Goal: Task Accomplishment & Management: Use online tool/utility

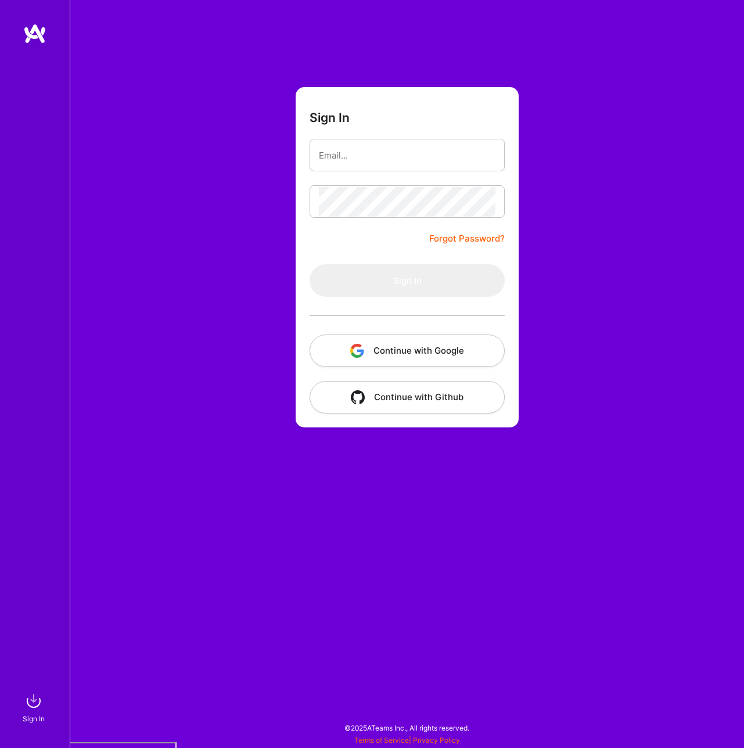
click at [259, 305] on div "Sign In Forgot Password? Sign In Continue with Google Continue with Github" at bounding box center [407, 374] width 675 height 748
click at [400, 350] on button "Continue with Google" at bounding box center [407, 351] width 195 height 33
click at [389, 350] on button "Continue with Google" at bounding box center [407, 351] width 195 height 33
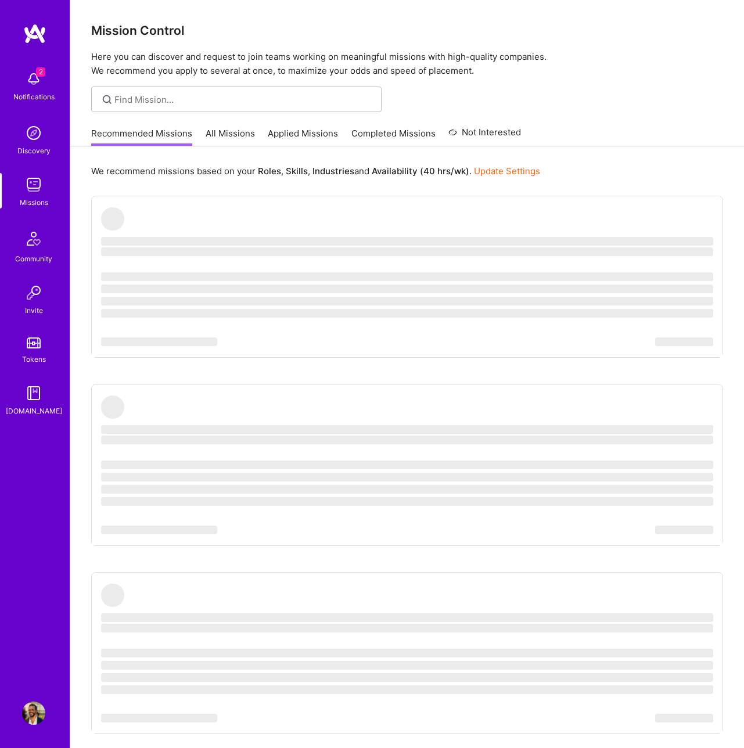
click at [513, 91] on div at bounding box center [407, 100] width 674 height 26
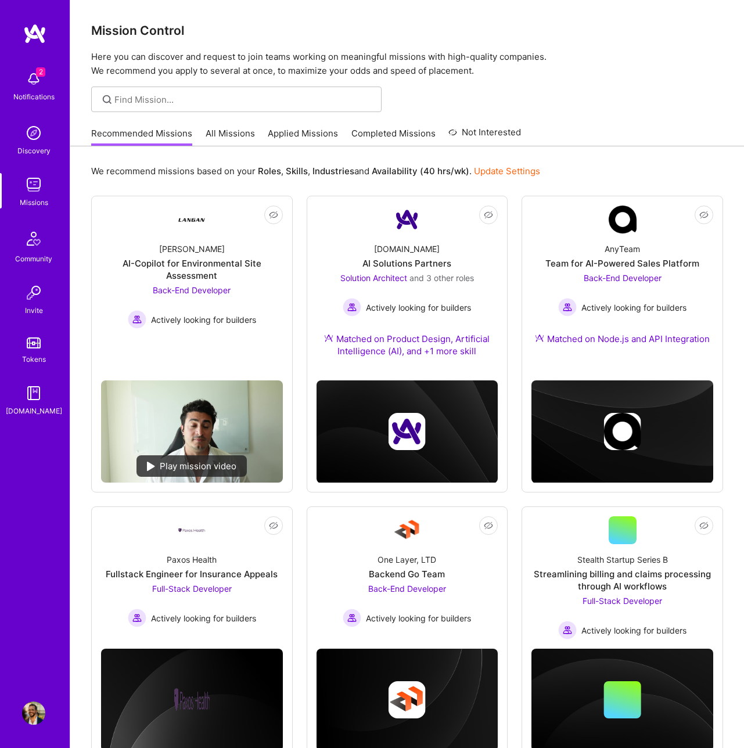
click at [589, 127] on div "Recommended Missions All Missions Applied Missions Completed Missions Not Inter…" at bounding box center [407, 133] width 632 height 25
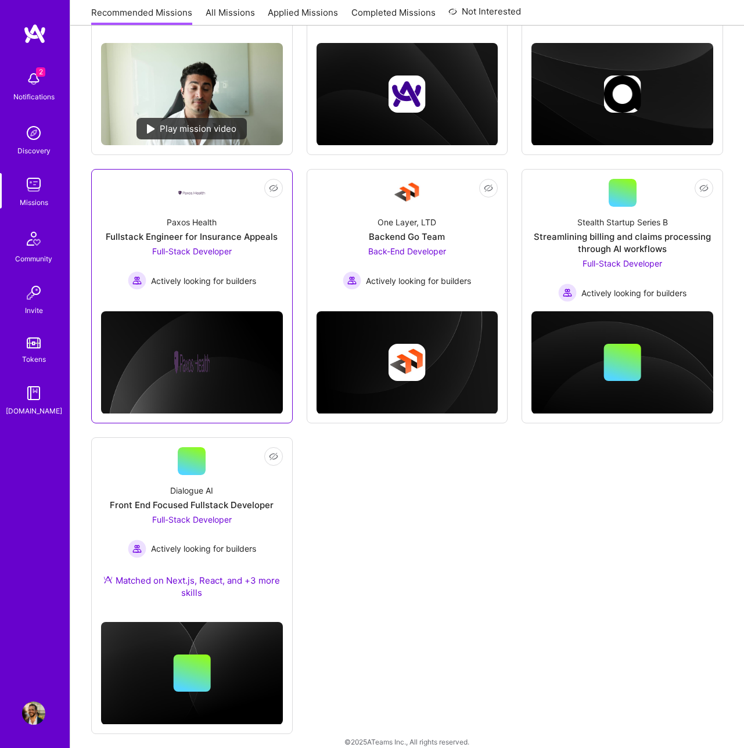
scroll to position [339, 0]
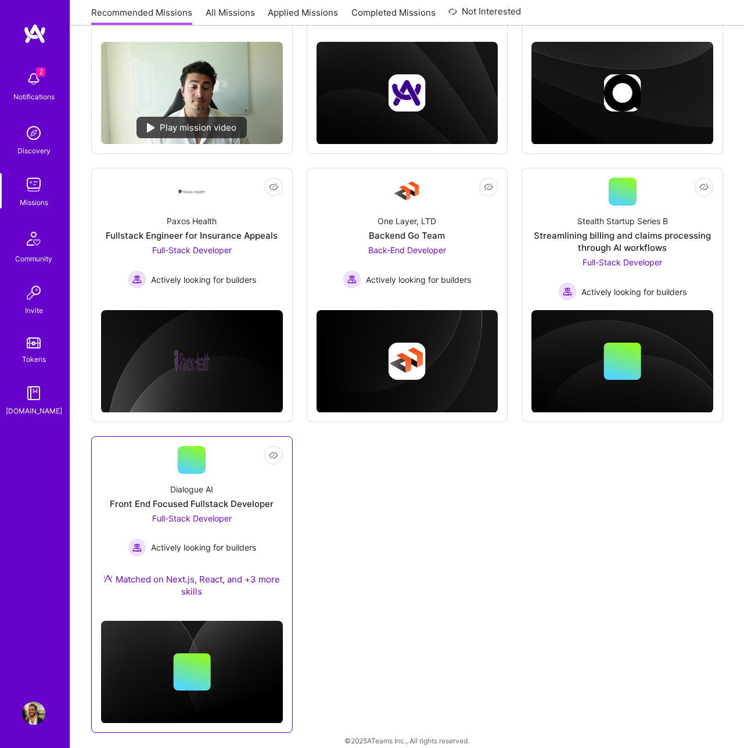
click at [224, 542] on span "Actively looking for builders" at bounding box center [203, 548] width 105 height 12
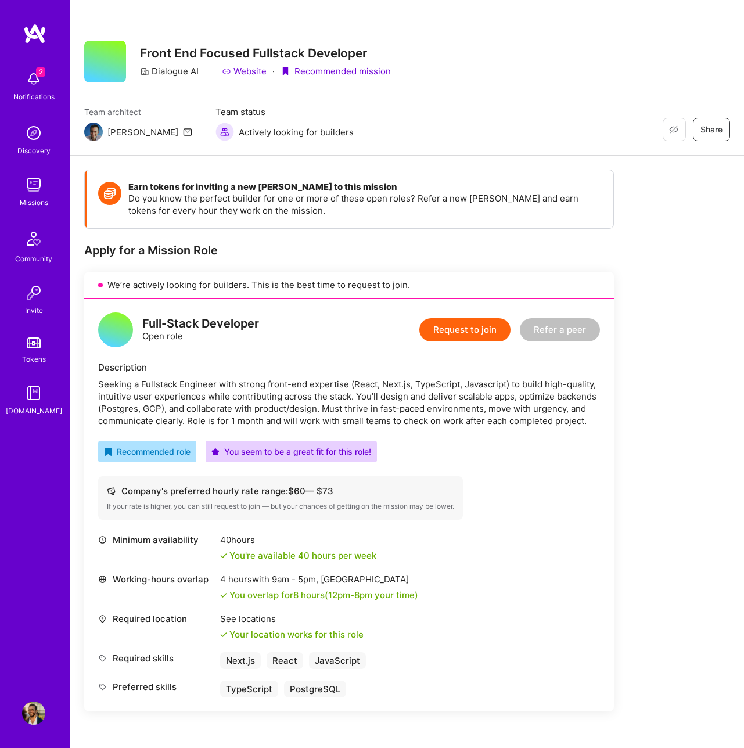
click at [309, 330] on div "Full-Stack Developer Open role Request to join Refer a peer" at bounding box center [349, 330] width 502 height 35
click at [364, 359] on div "Full-Stack Developer Open role Request to join Refer a peer Description Seeking…" at bounding box center [349, 505] width 530 height 413
click at [290, 381] on div "Seeking a Fullstack Engineer with strong front-end expertise (React, Next.js, T…" at bounding box center [349, 402] width 502 height 49
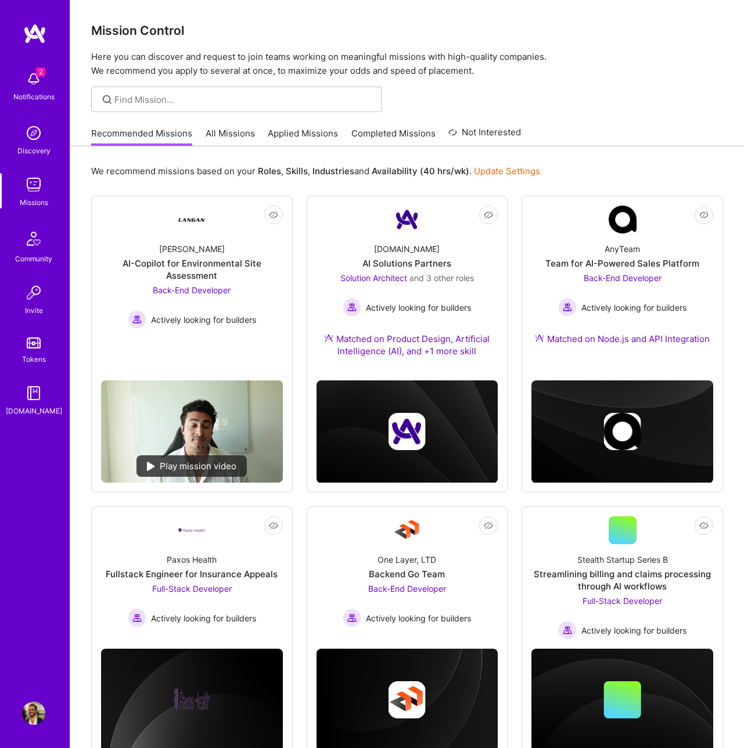
click at [32, 135] on img at bounding box center [33, 132] width 23 height 23
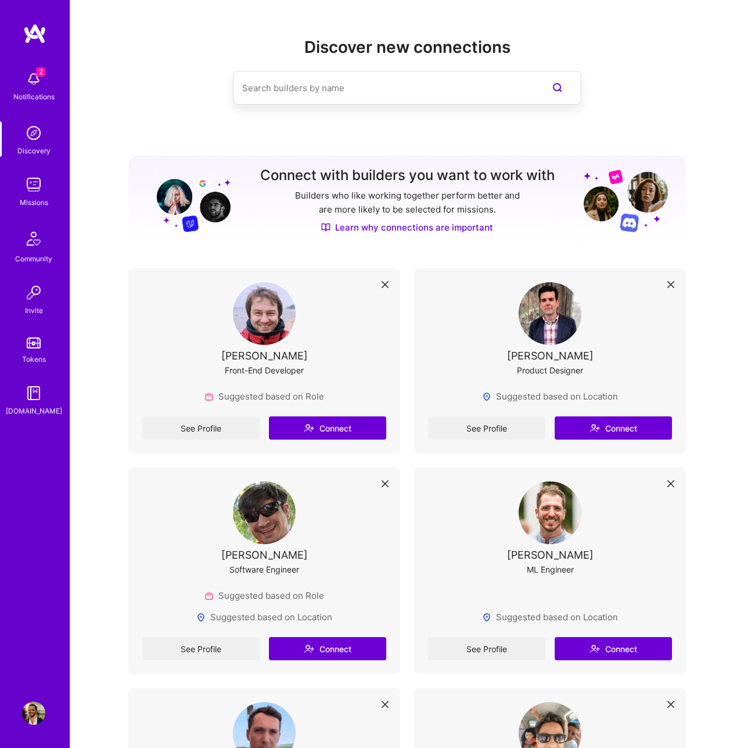
click at [34, 77] on img at bounding box center [33, 78] width 23 height 23
click at [220, 107] on div "Discover new connections" at bounding box center [407, 90] width 558 height 104
